Goal: Task Accomplishment & Management: Manage account settings

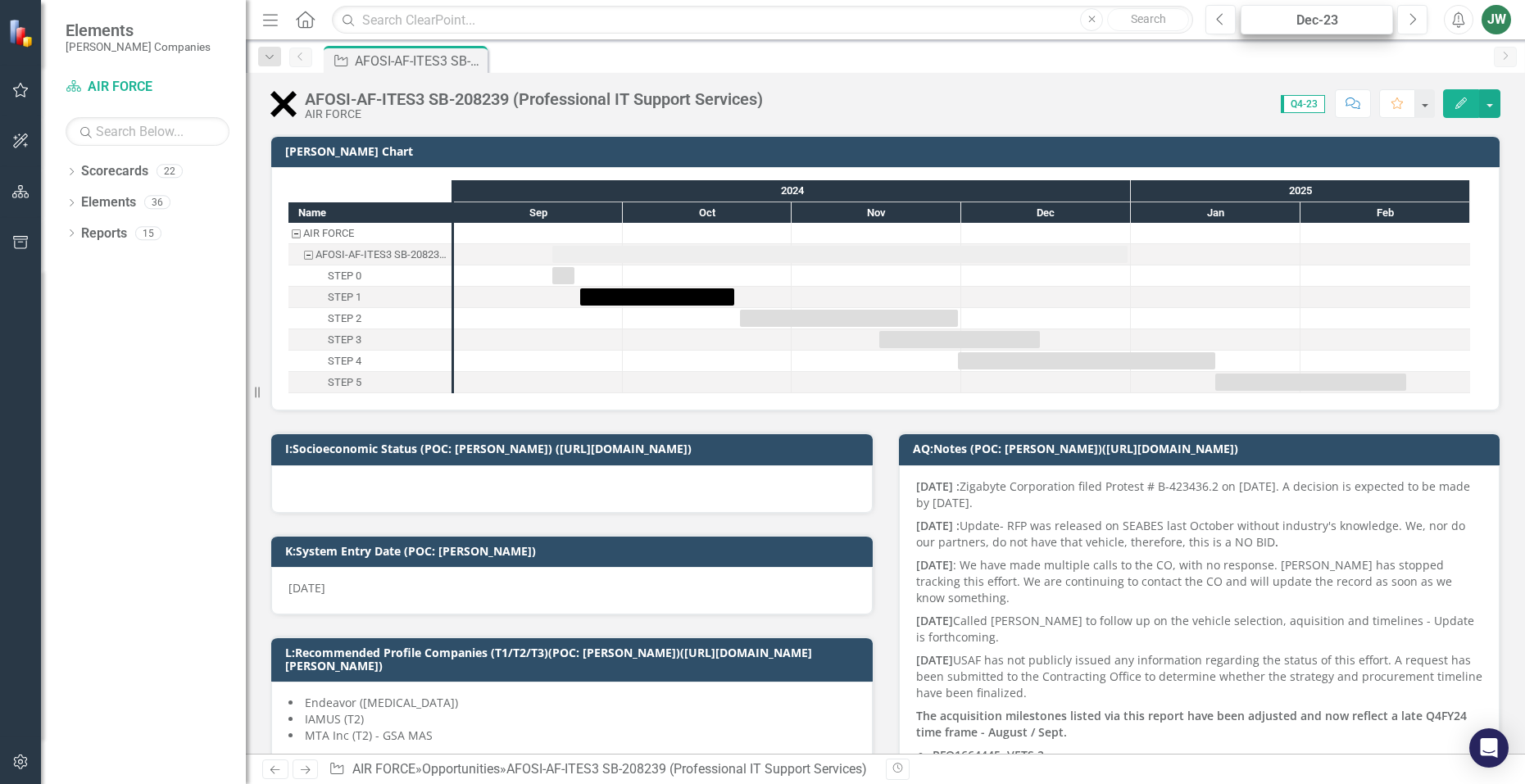
checkbox input "true"
click at [1411, 15] on icon "Next" at bounding box center [1412, 19] width 9 height 15
click at [1411, 15] on icon "button" at bounding box center [1414, 18] width 7 height 11
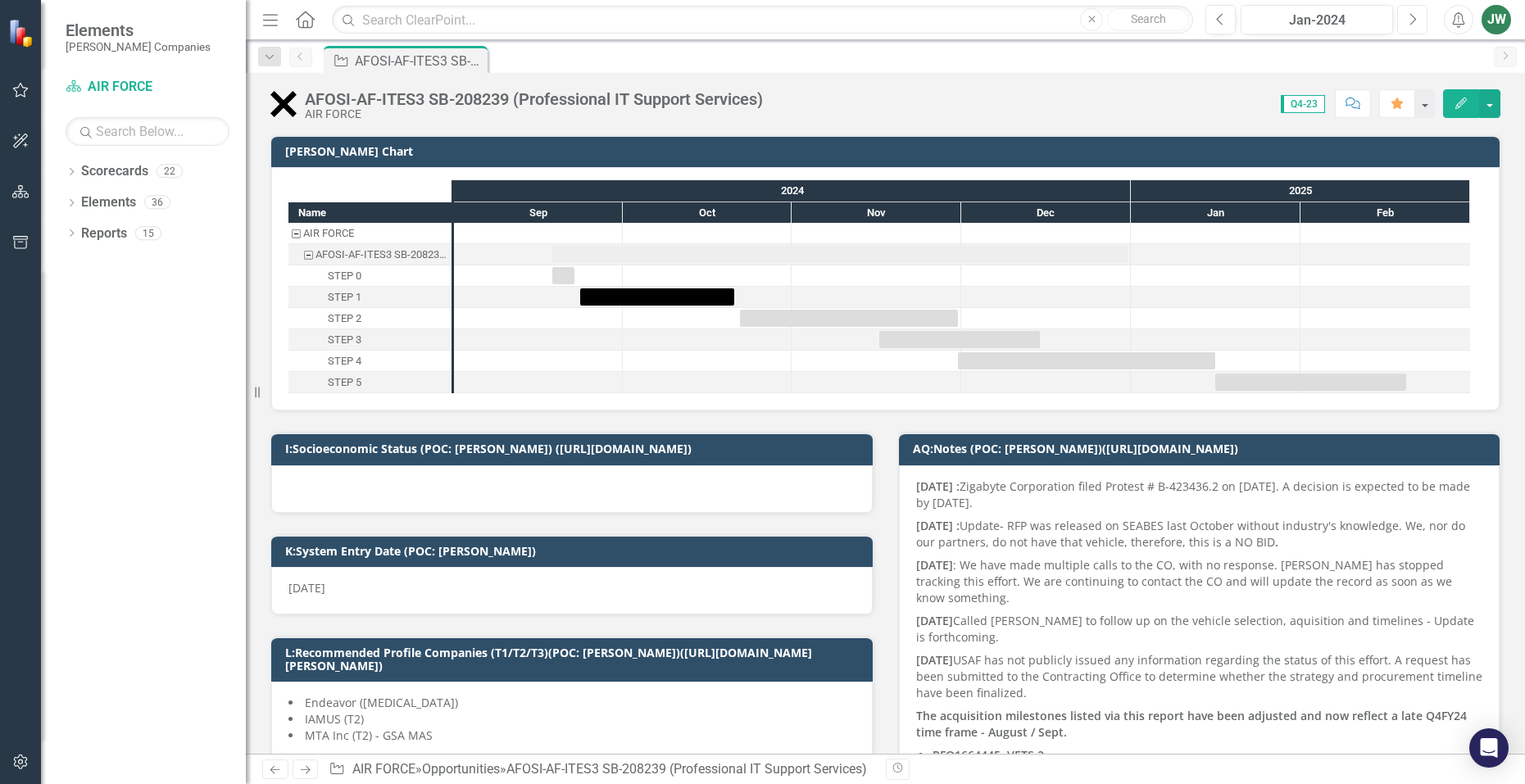
click at [1411, 16] on icon "Next" at bounding box center [1412, 19] width 9 height 15
click at [1410, 16] on icon "Next" at bounding box center [1412, 19] width 9 height 15
click at [1409, 16] on icon "Next" at bounding box center [1412, 19] width 9 height 15
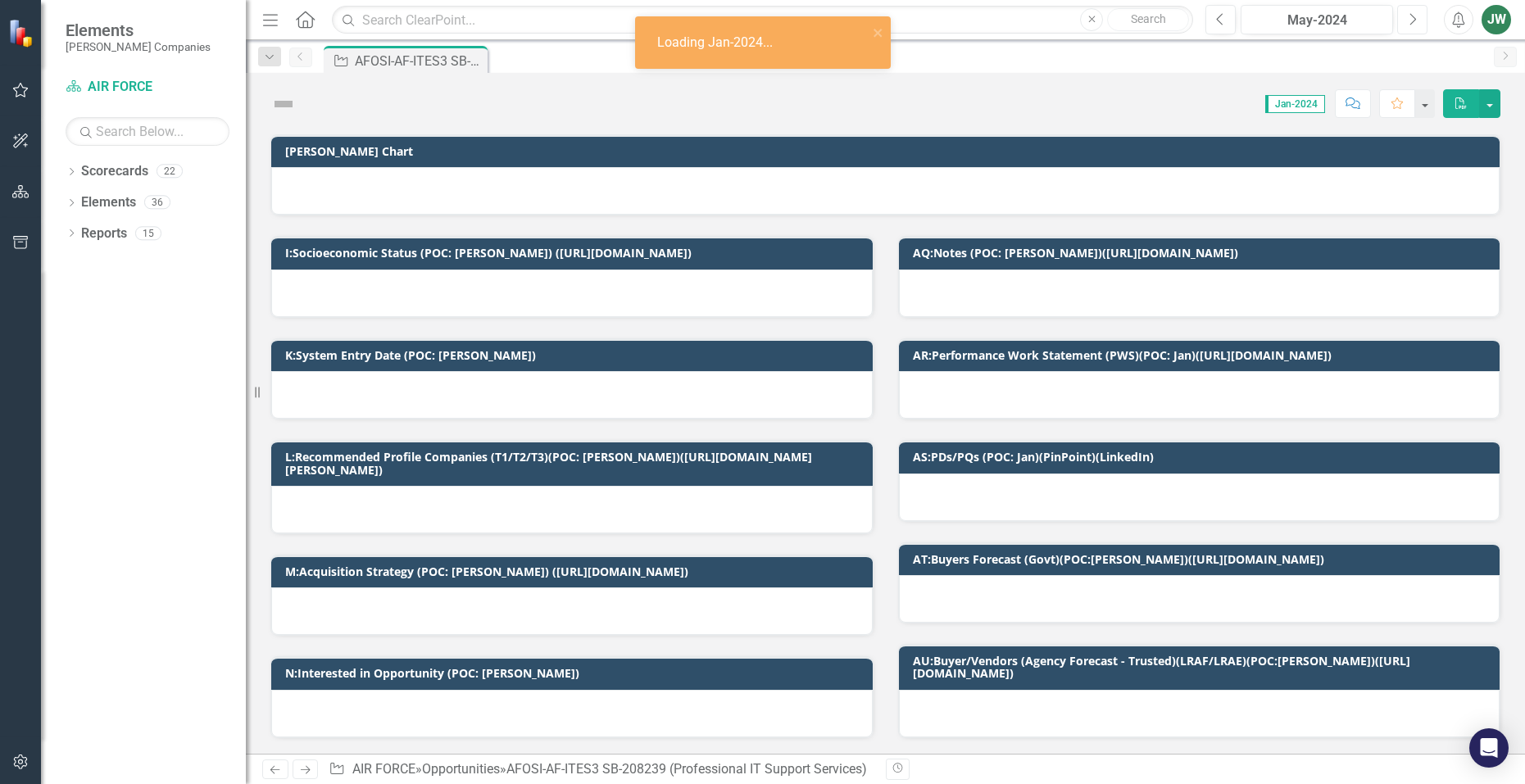
click at [1408, 16] on icon "Next" at bounding box center [1412, 19] width 9 height 15
click at [1408, 15] on icon "Next" at bounding box center [1412, 19] width 9 height 15
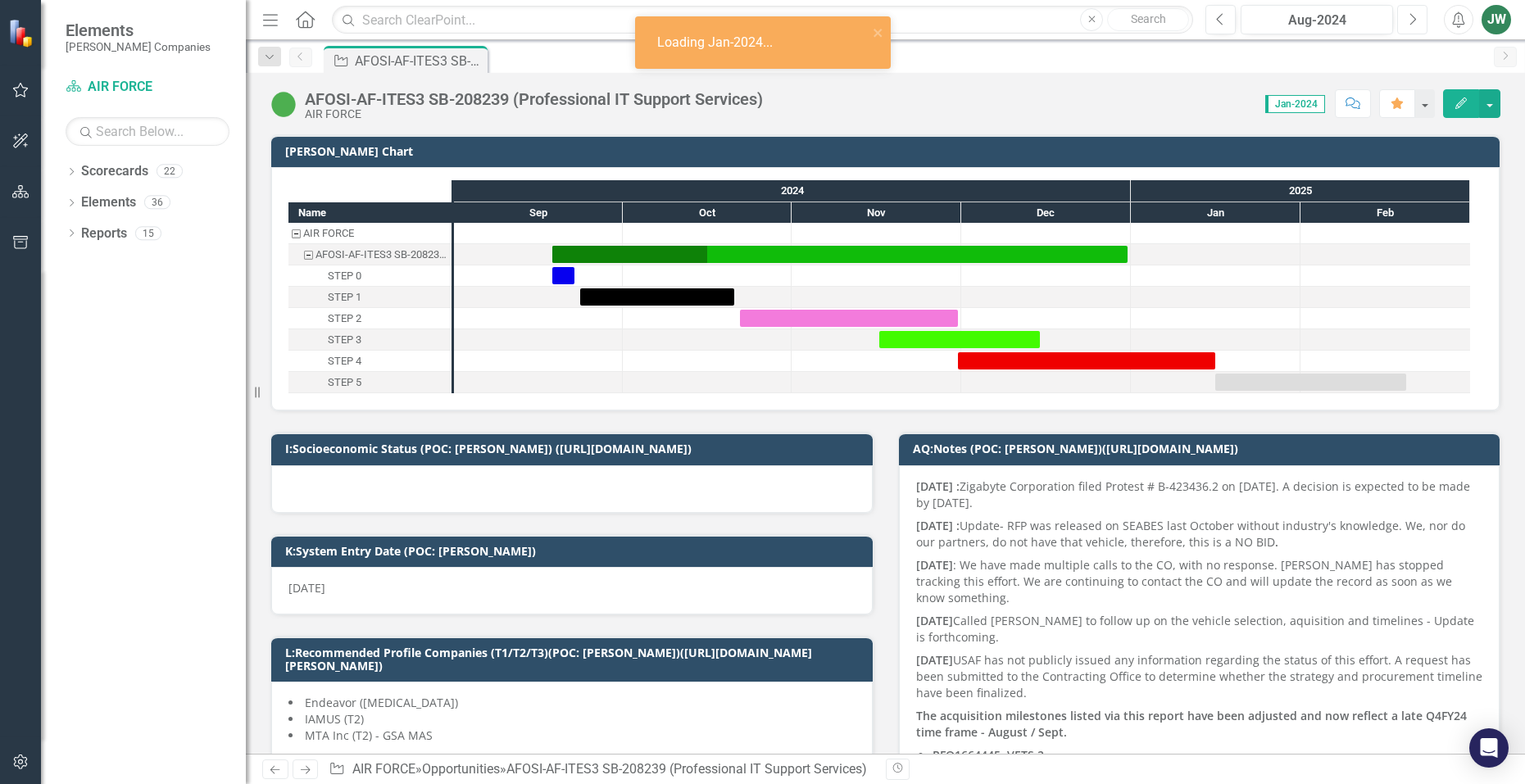
click at [1408, 15] on icon "Next" at bounding box center [1412, 19] width 9 height 15
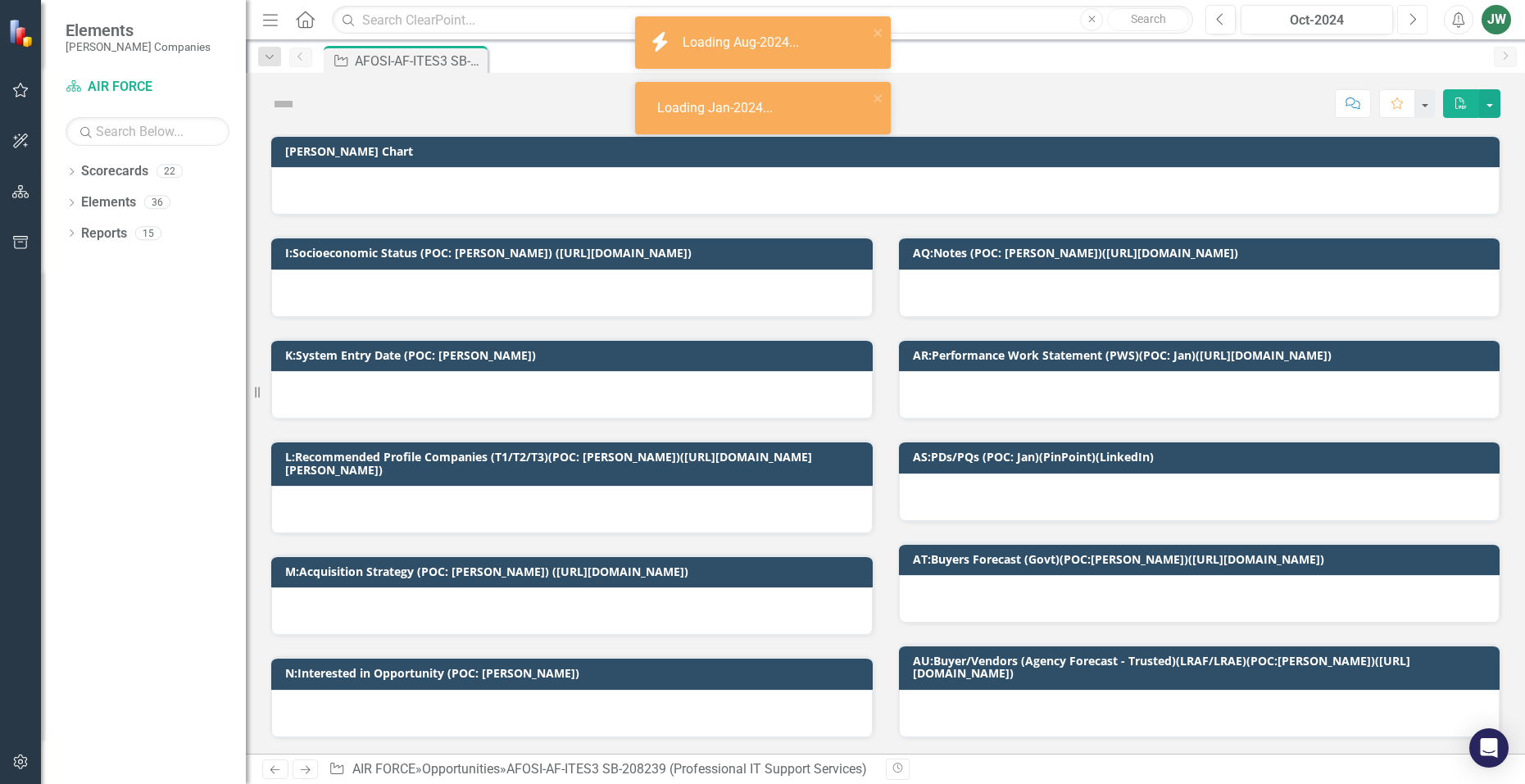
click at [1408, 15] on icon "Next" at bounding box center [1412, 19] width 9 height 15
click at [1407, 15] on button "Next" at bounding box center [1412, 20] width 30 height 29
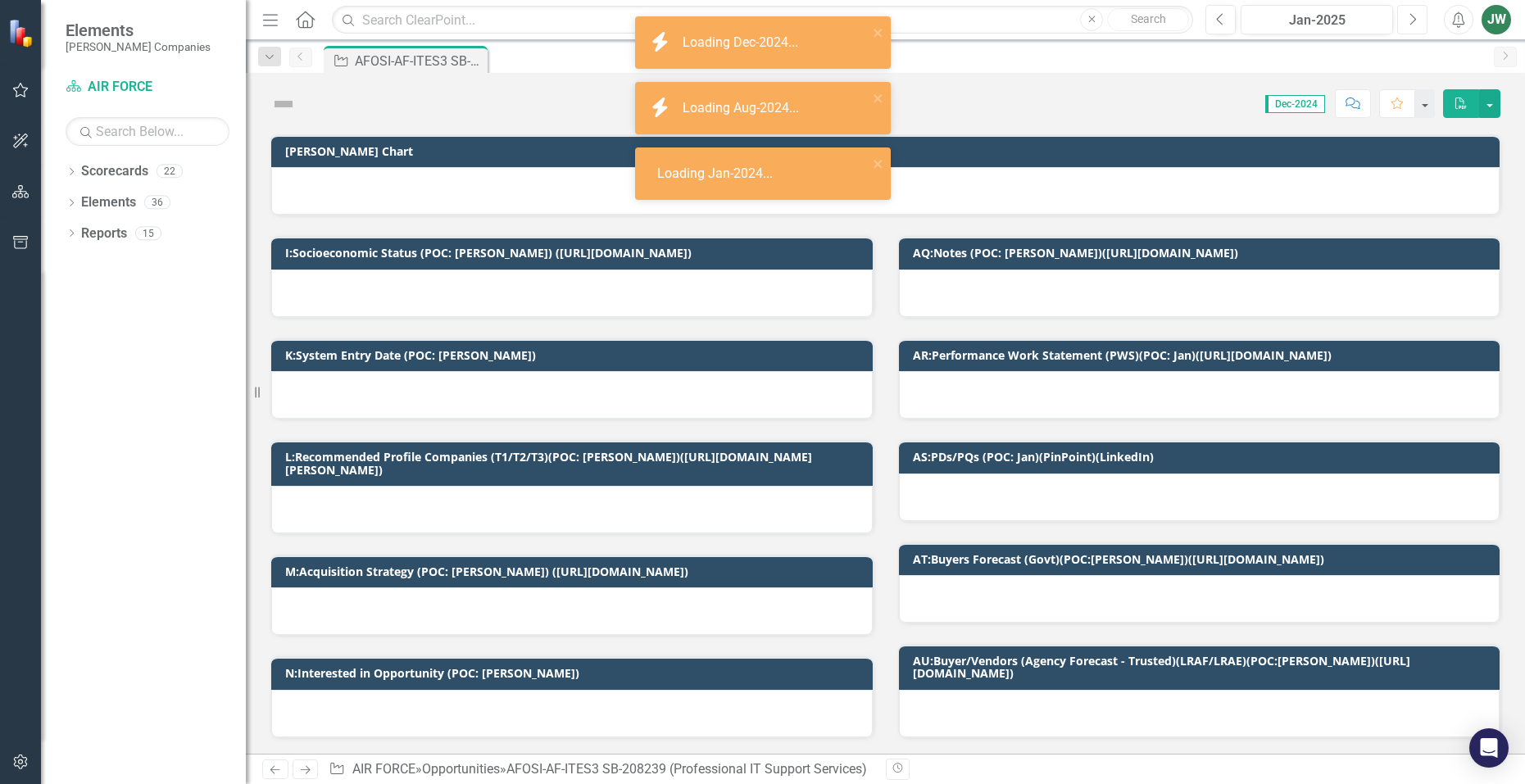
click at [1407, 15] on button "Next" at bounding box center [1412, 20] width 30 height 29
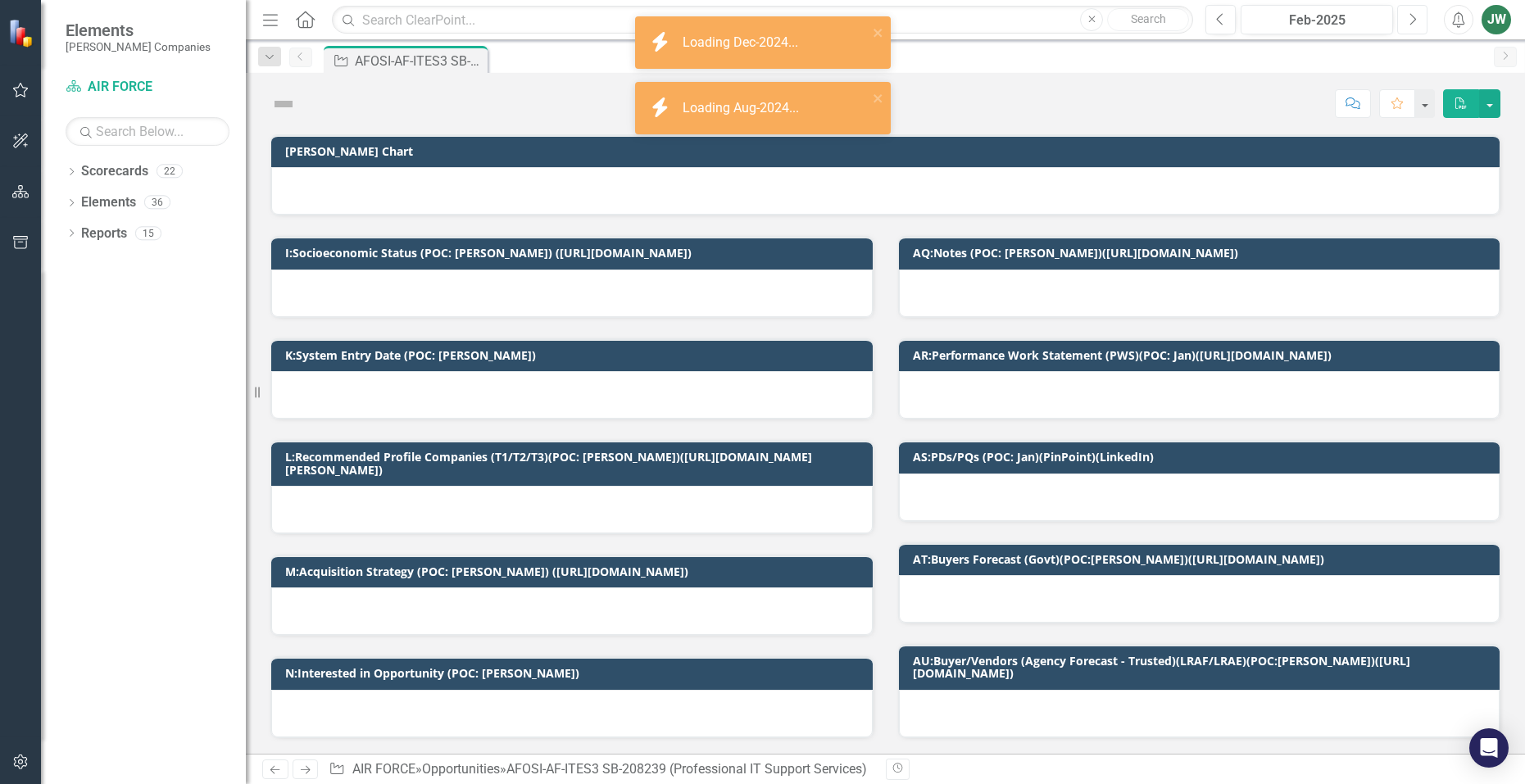
click at [1407, 15] on button "Next" at bounding box center [1412, 20] width 30 height 29
click at [1407, 14] on button "Next" at bounding box center [1412, 20] width 30 height 29
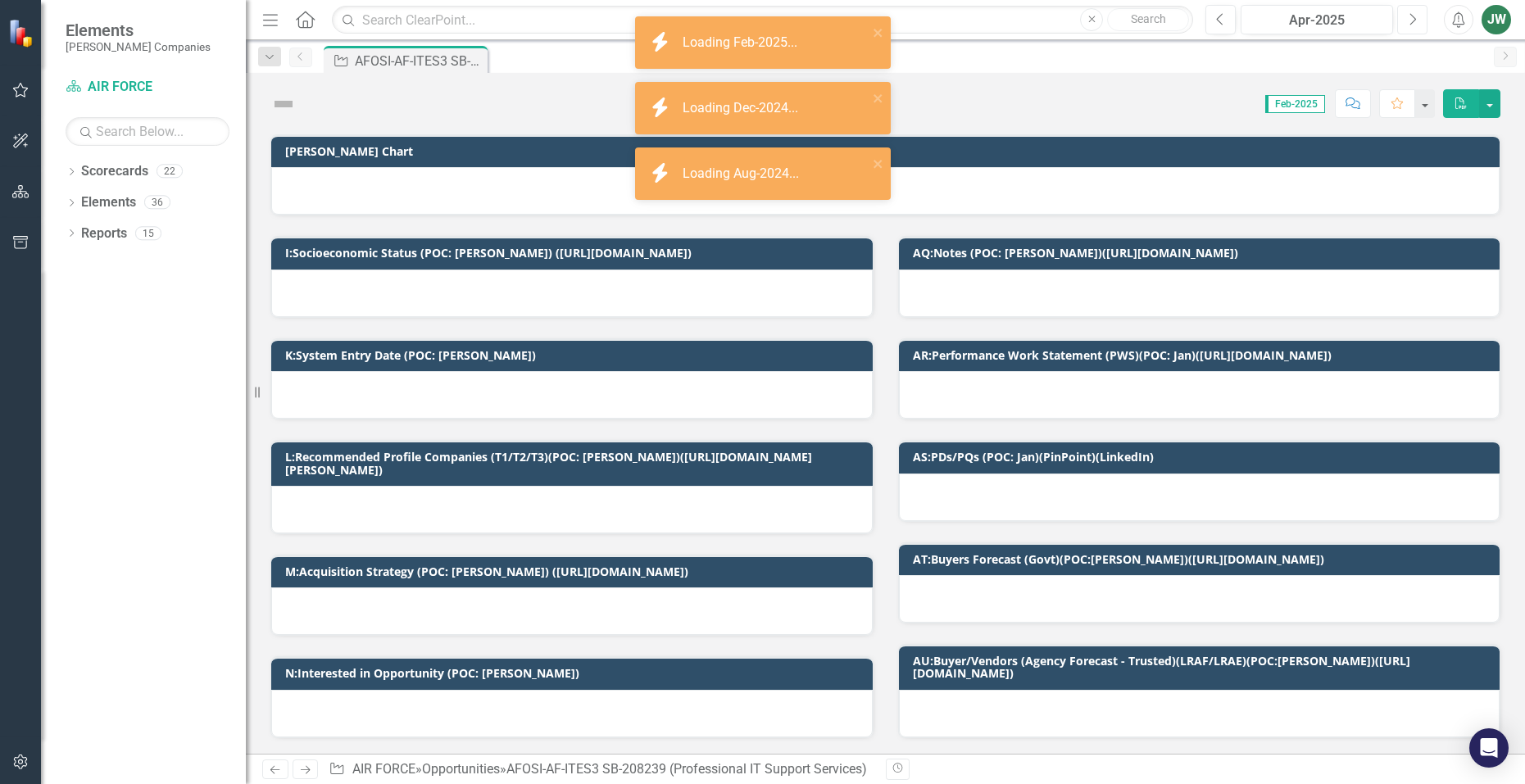
click at [1407, 14] on button "Next" at bounding box center [1412, 20] width 30 height 29
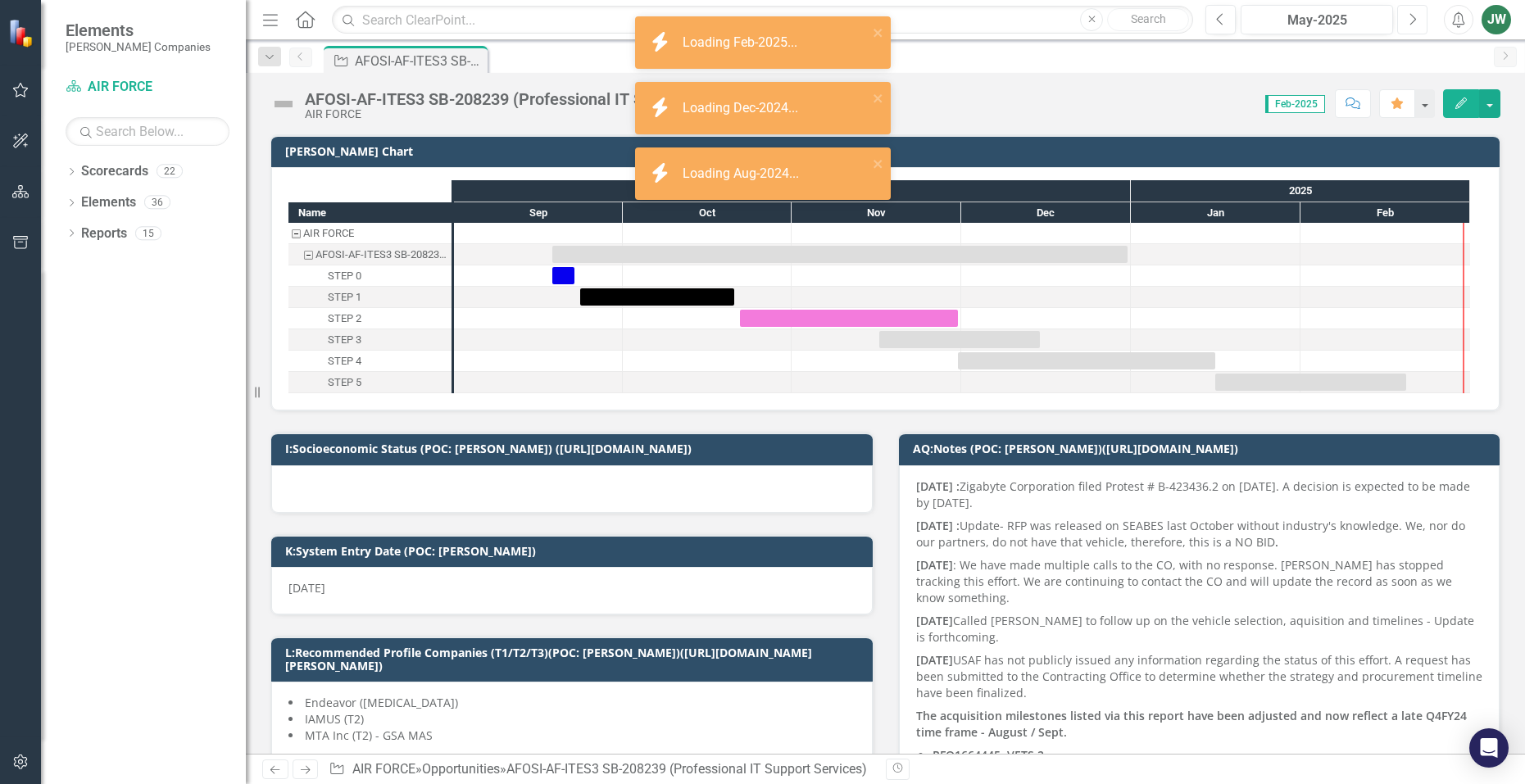
click at [1406, 14] on button "Next" at bounding box center [1412, 20] width 30 height 29
checkbox input "true"
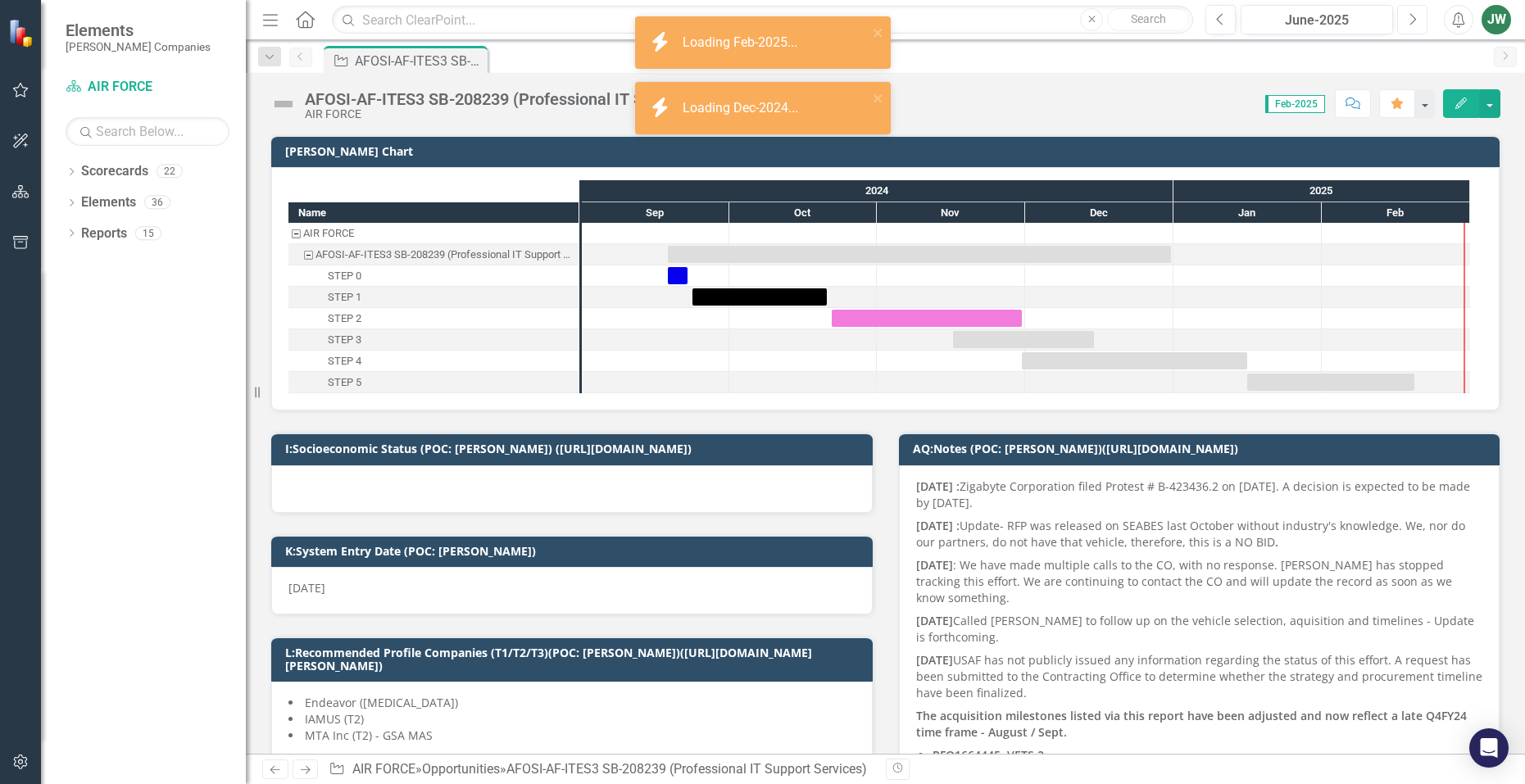
click at [1406, 14] on button "Next" at bounding box center [1412, 20] width 30 height 29
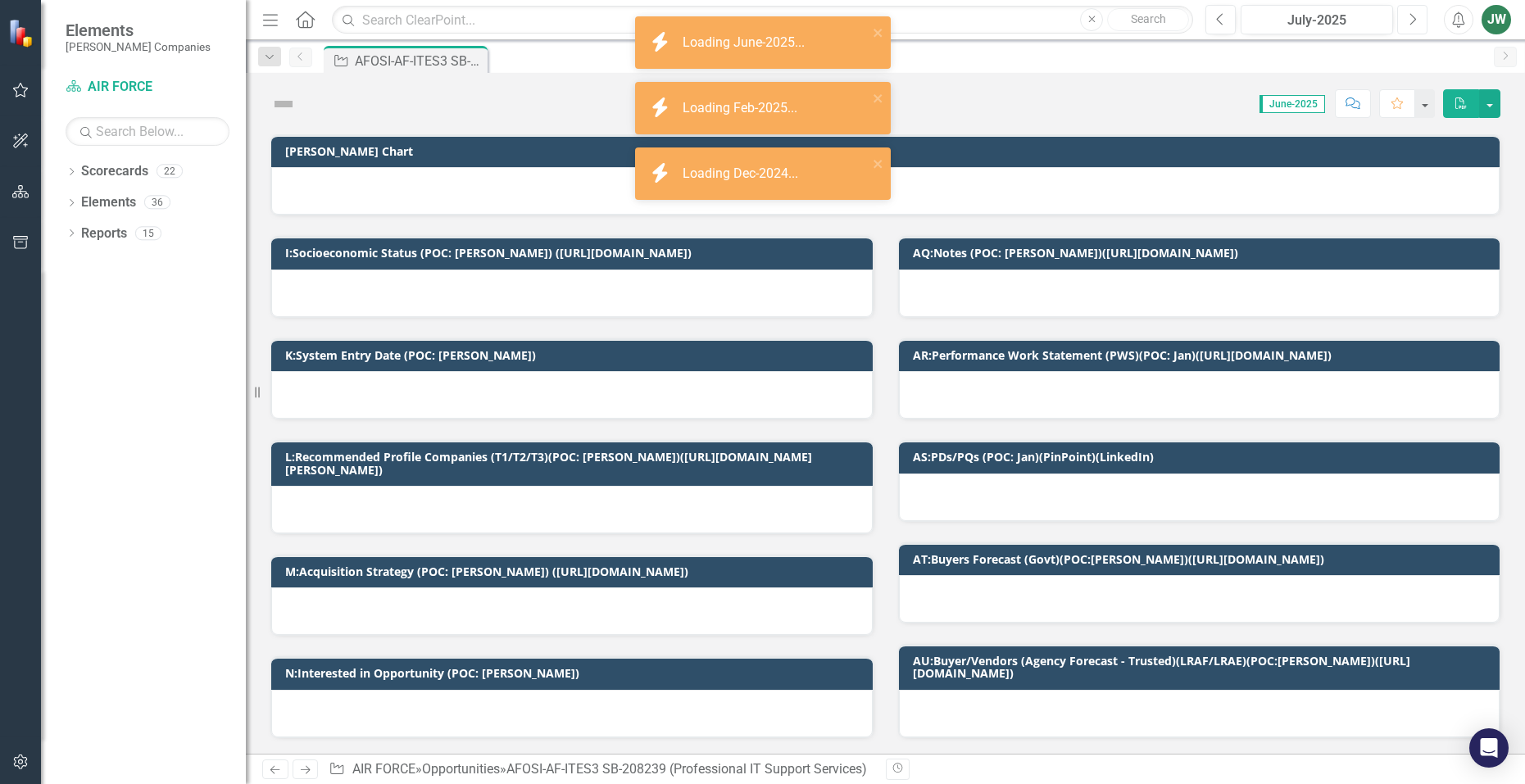
click at [1405, 14] on button "Next" at bounding box center [1412, 20] width 30 height 29
click at [1404, 13] on button "Next" at bounding box center [1412, 20] width 30 height 29
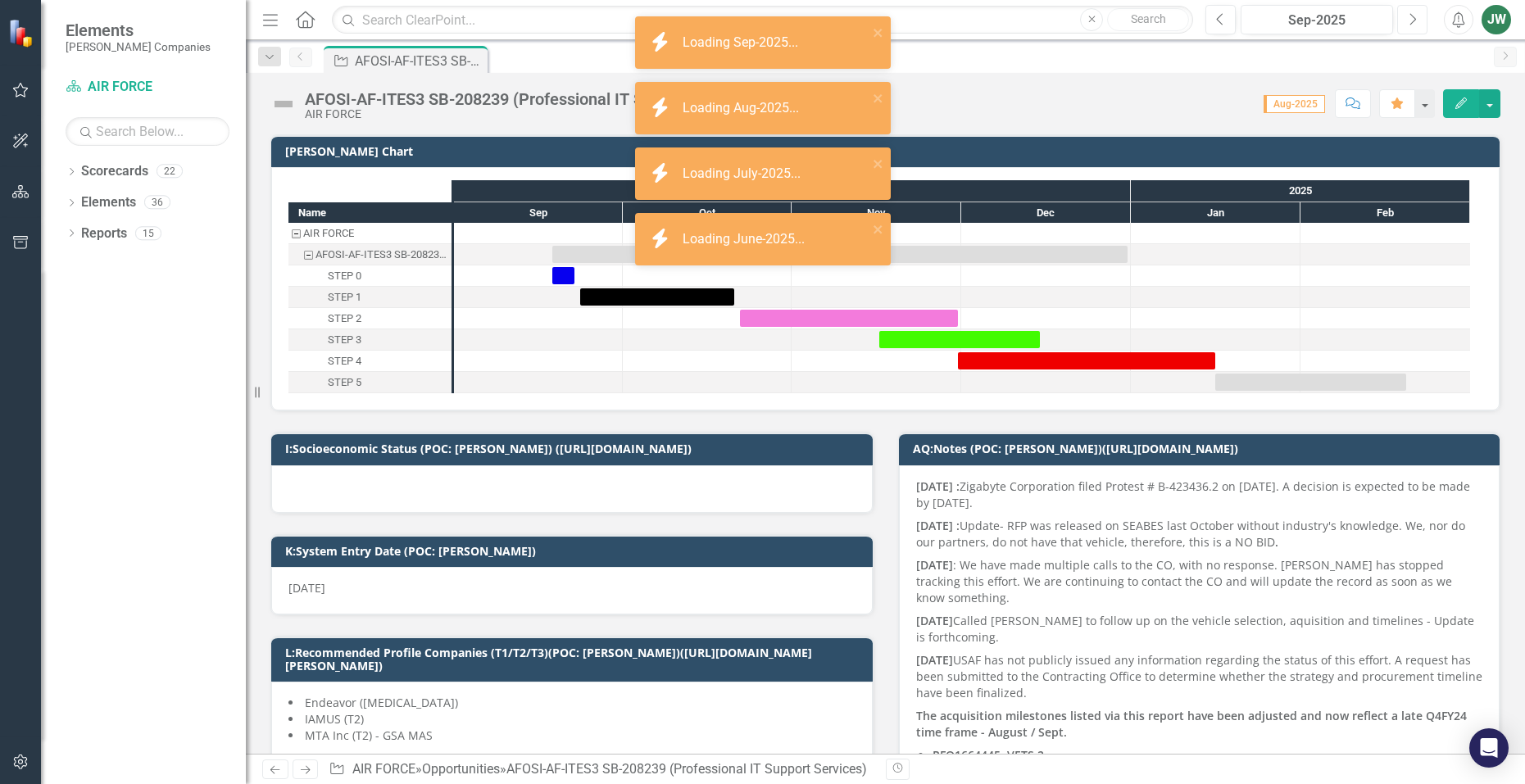
checkbox input "true"
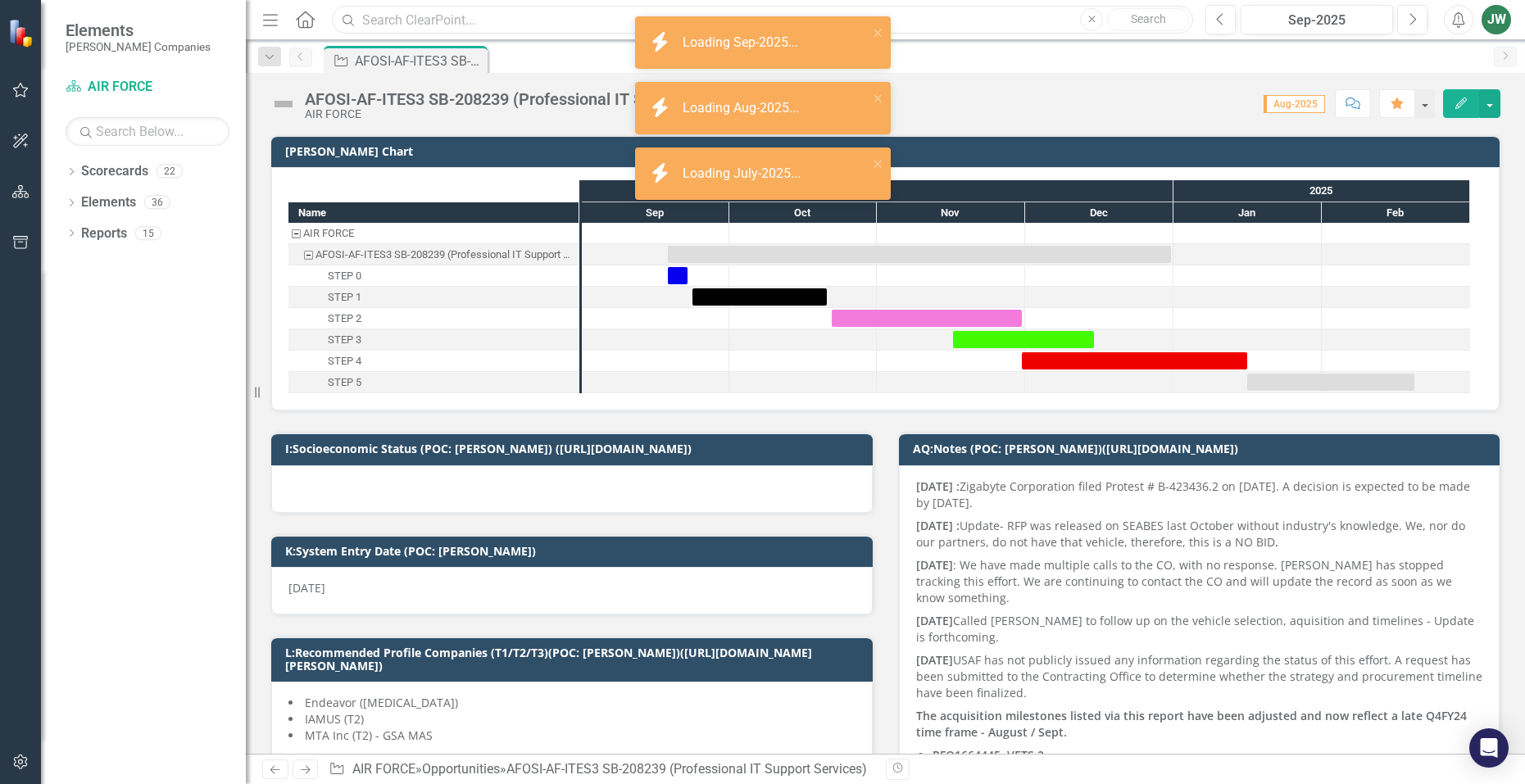
click at [467, 17] on input "text" at bounding box center [762, 20] width 861 height 29
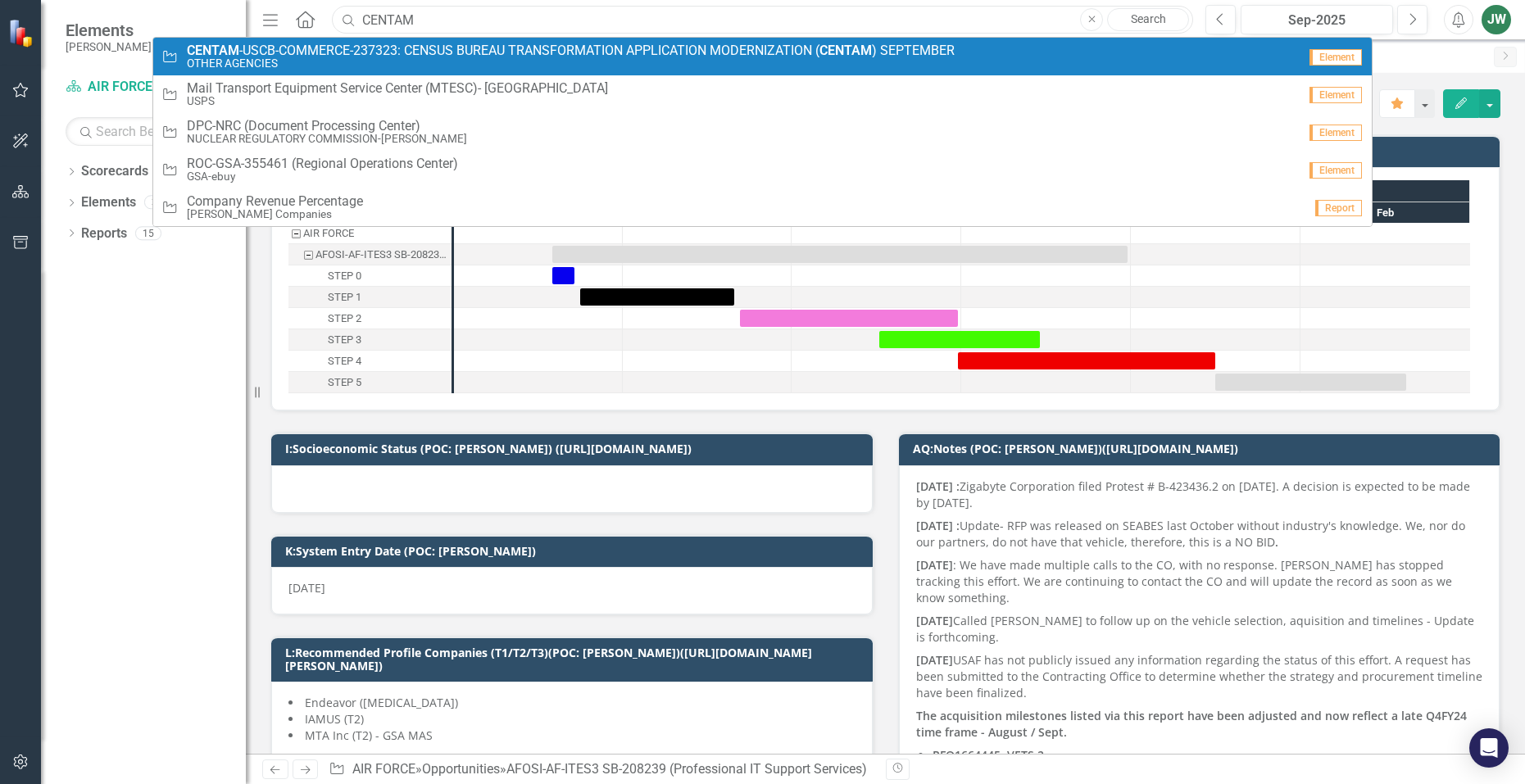
type input "CENTAM"
click at [432, 64] on small "OTHER AGENCIES" at bounding box center [570, 63] width 768 height 12
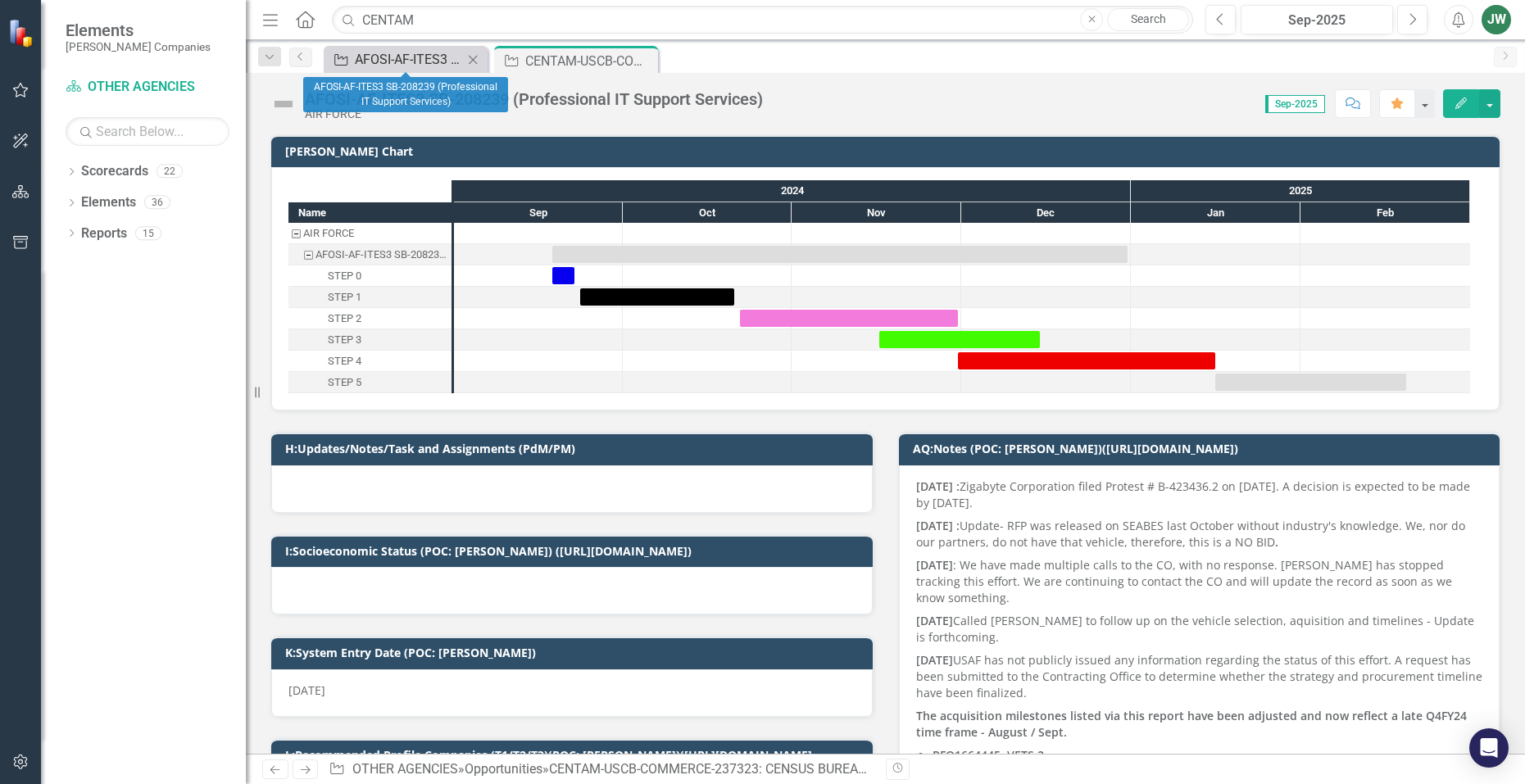
checkbox input "true"
